Goal: Task Accomplishment & Management: Use online tool/utility

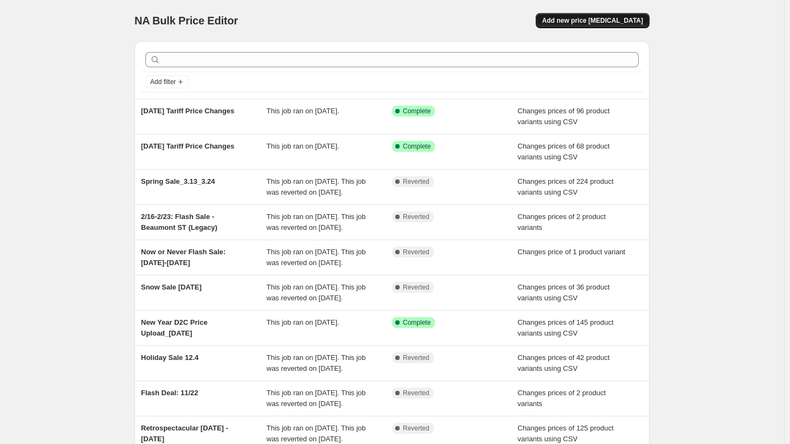
click at [617, 23] on span "Add new price [MEDICAL_DATA]" at bounding box center [592, 20] width 101 height 9
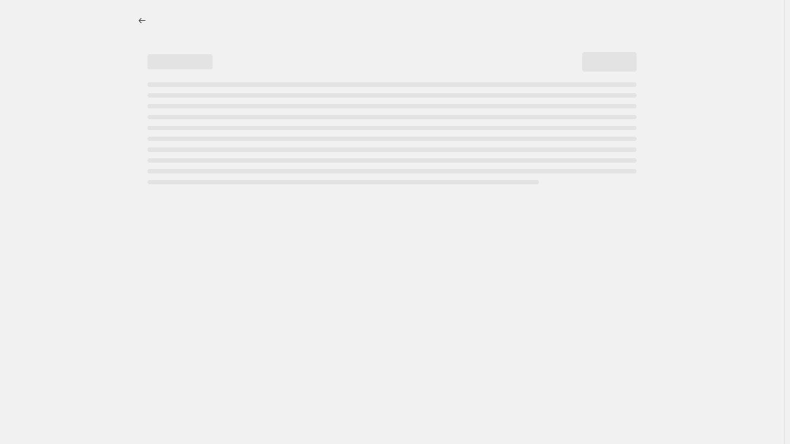
select select "percentage"
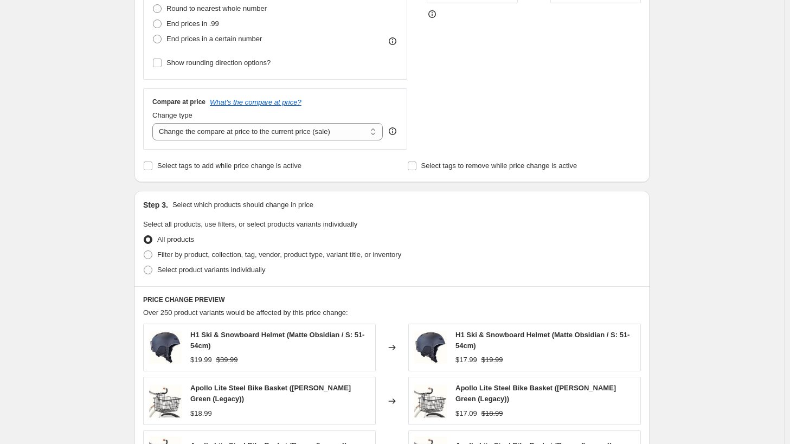
scroll to position [434, 0]
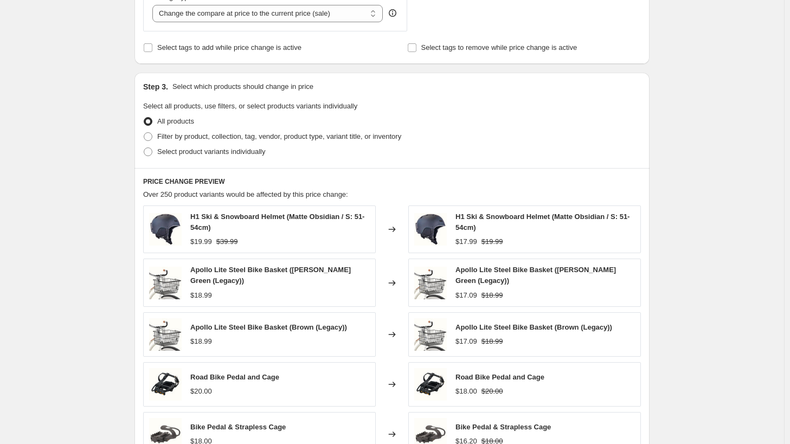
click at [741, 300] on div "Create new price [MEDICAL_DATA]. This page is ready Create new price [MEDICAL_D…" at bounding box center [392, 111] width 784 height 1091
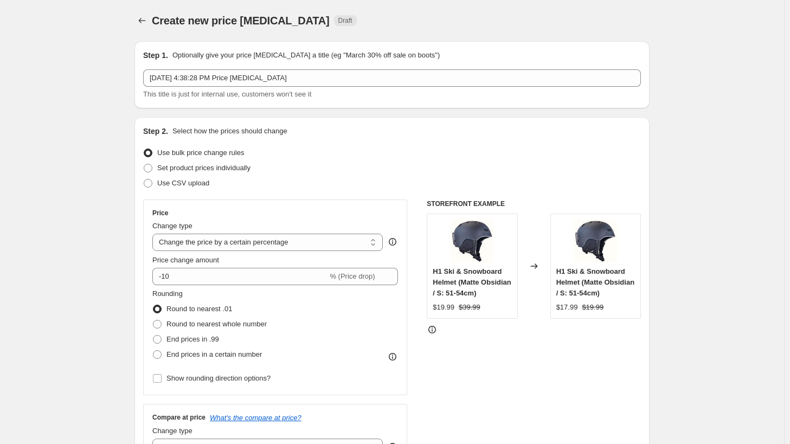
scroll to position [0, 0]
click at [195, 188] on span "Use CSV upload" at bounding box center [183, 183] width 52 height 11
click at [144, 180] on input "Use CSV upload" at bounding box center [144, 179] width 1 height 1
radio input "true"
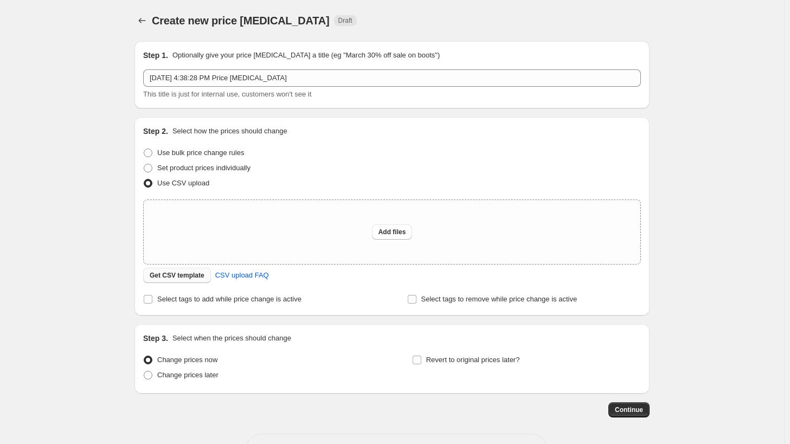
click at [192, 273] on span "Get CSV template" at bounding box center [177, 275] width 55 height 9
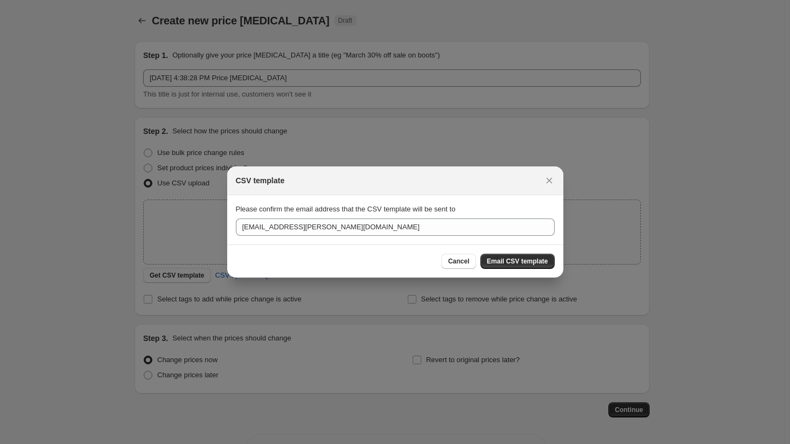
click at [539, 261] on span "Email CSV template" at bounding box center [517, 261] width 61 height 9
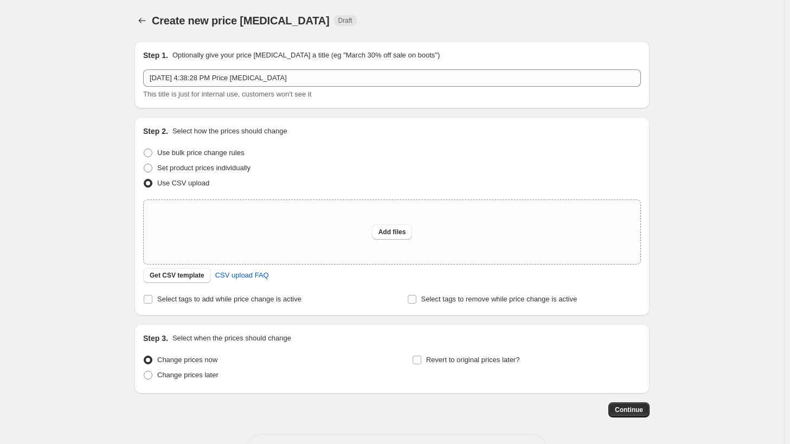
click at [708, 120] on div "Create new price [MEDICAL_DATA]. This page is ready Create new price [MEDICAL_D…" at bounding box center [392, 242] width 784 height 484
click at [395, 234] on span "Add files" at bounding box center [393, 232] width 28 height 9
type input "C:\fakepath\D2C Tariff Price Update_[DATE].csv"
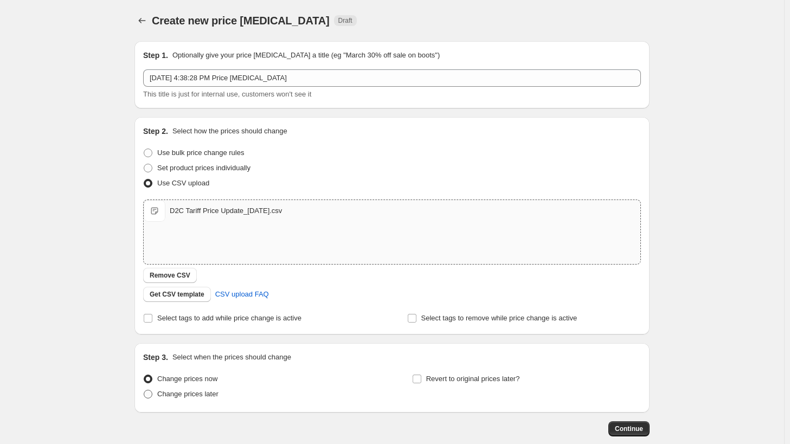
click at [200, 394] on span "Change prices later" at bounding box center [187, 394] width 61 height 8
click at [144, 390] on input "Change prices later" at bounding box center [144, 390] width 1 height 1
radio input "true"
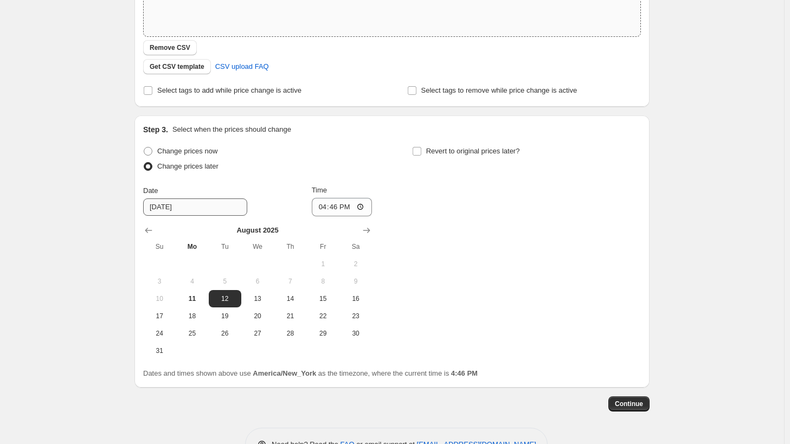
scroll to position [260, 0]
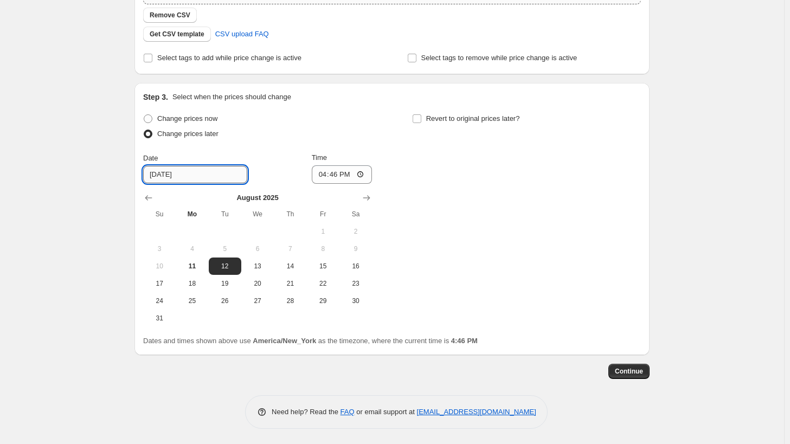
click at [162, 177] on input "[DATE]" at bounding box center [195, 174] width 104 height 17
click at [234, 267] on span "12" at bounding box center [225, 266] width 24 height 9
click at [328, 173] on input "16:46" at bounding box center [342, 174] width 61 height 18
type input "00:00"
click at [505, 175] on div "Change prices now Change prices later Date [DATE] Time 00:00 [DATE] Su Mo Tu We…" at bounding box center [392, 219] width 498 height 216
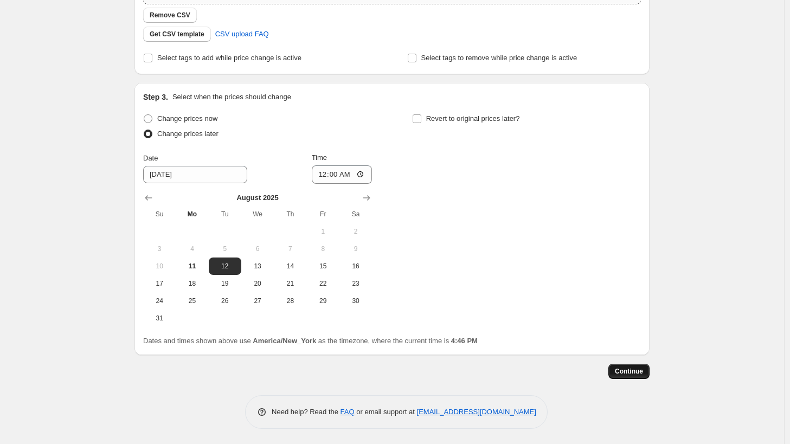
click at [617, 369] on button "Continue" at bounding box center [628, 371] width 41 height 15
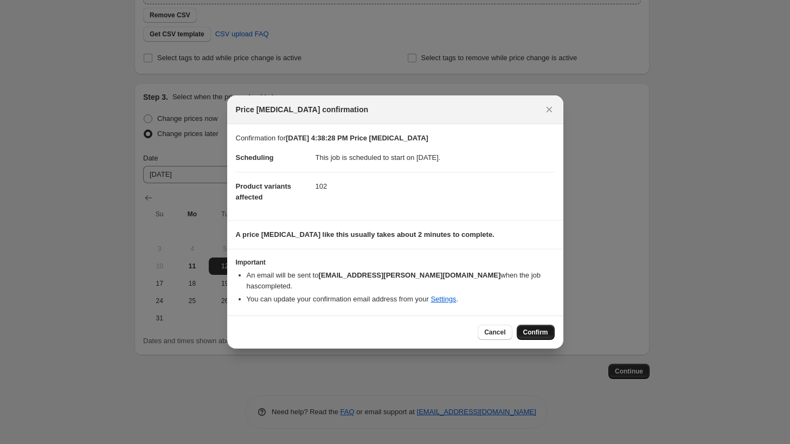
click at [542, 328] on span "Confirm" at bounding box center [535, 332] width 25 height 9
